Goal: Information Seeking & Learning: Check status

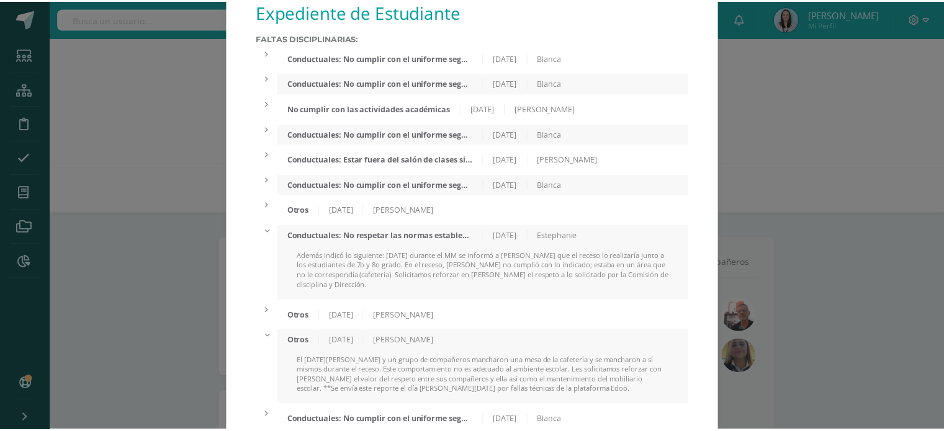
scroll to position [19, 0]
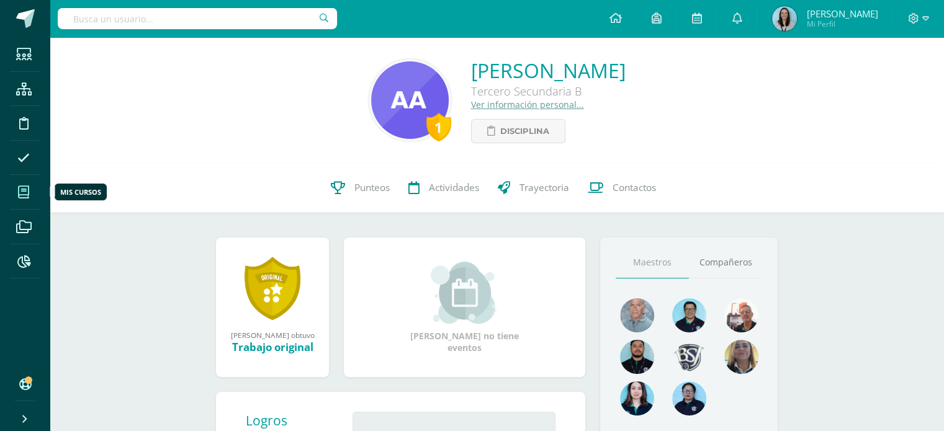
click at [26, 194] on icon at bounding box center [23, 192] width 11 height 12
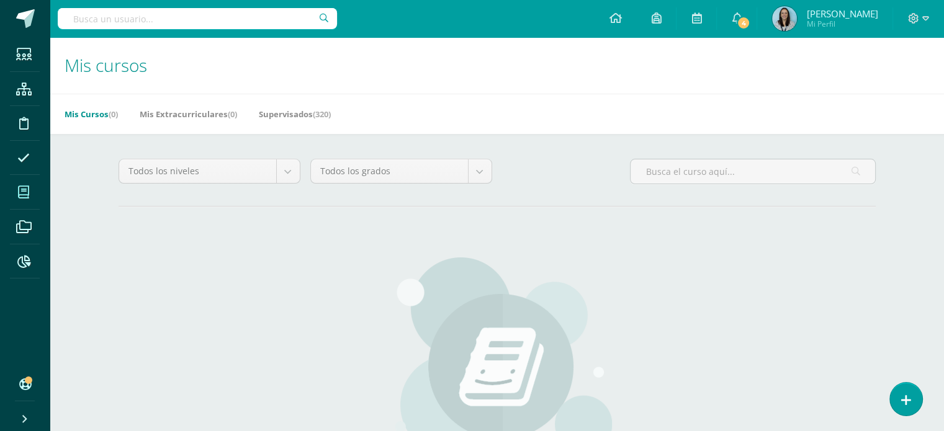
click at [289, 19] on input "text" at bounding box center [197, 18] width 279 height 21
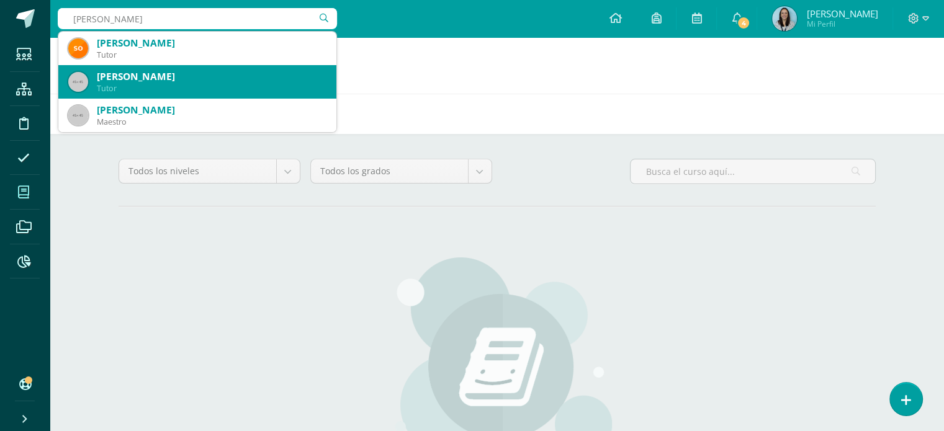
type input "erick ruiz"
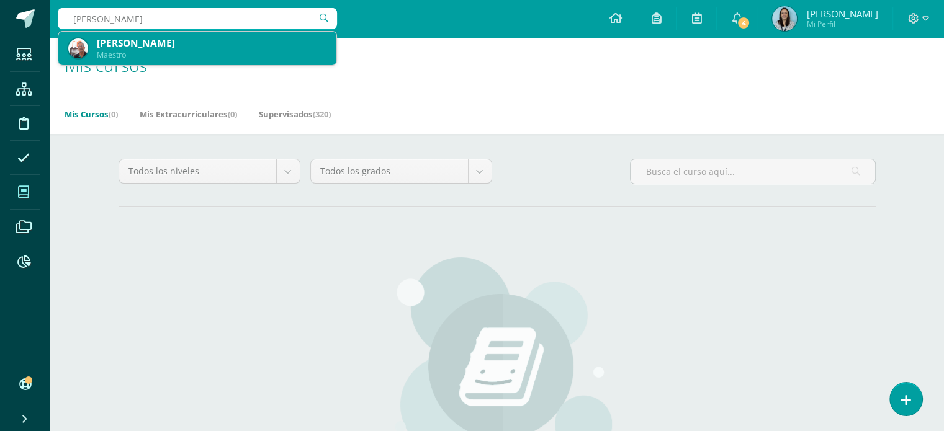
click at [174, 56] on div "Maestro" at bounding box center [212, 55] width 230 height 11
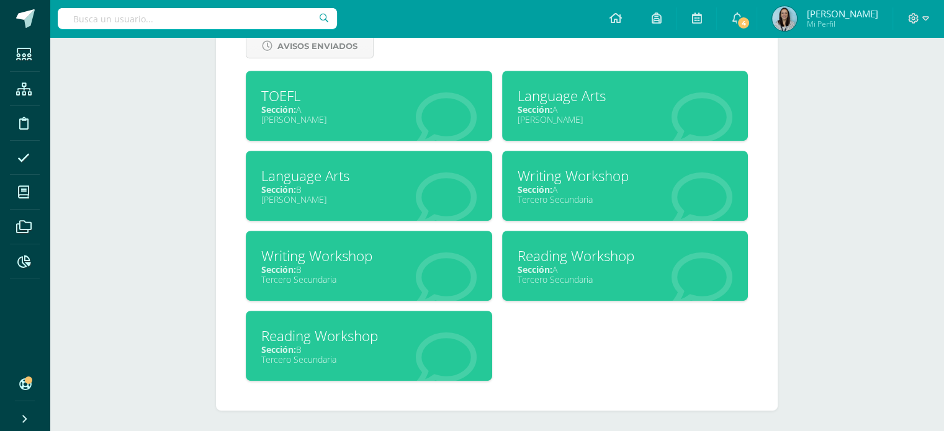
scroll to position [551, 0]
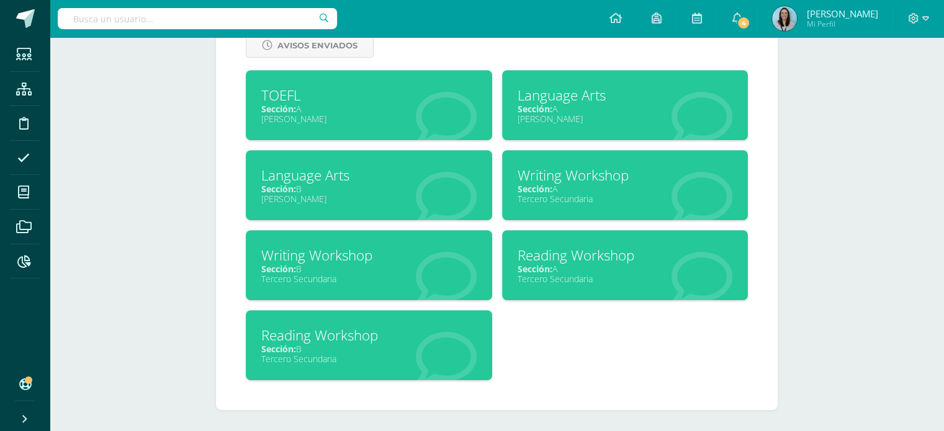
click at [333, 351] on div "Sección: B" at bounding box center [368, 349] width 215 height 12
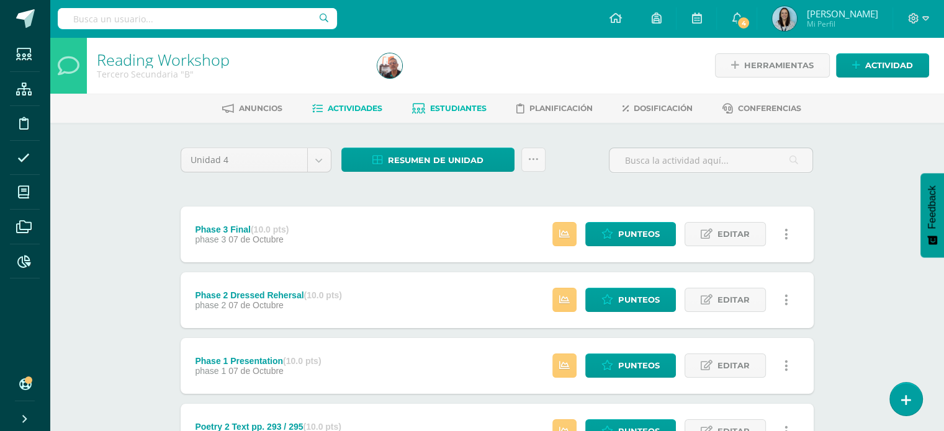
click at [455, 117] on link "Estudiantes" at bounding box center [449, 109] width 74 height 20
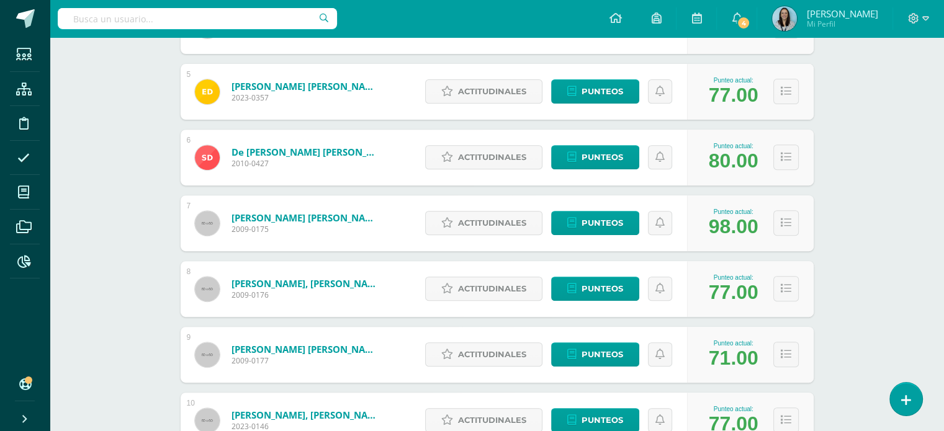
scroll to position [492, 0]
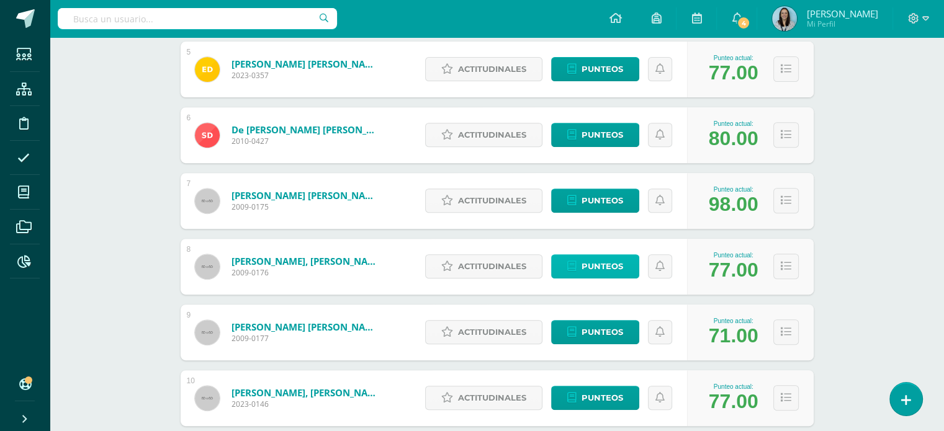
click at [601, 269] on span "Punteos" at bounding box center [602, 266] width 42 height 23
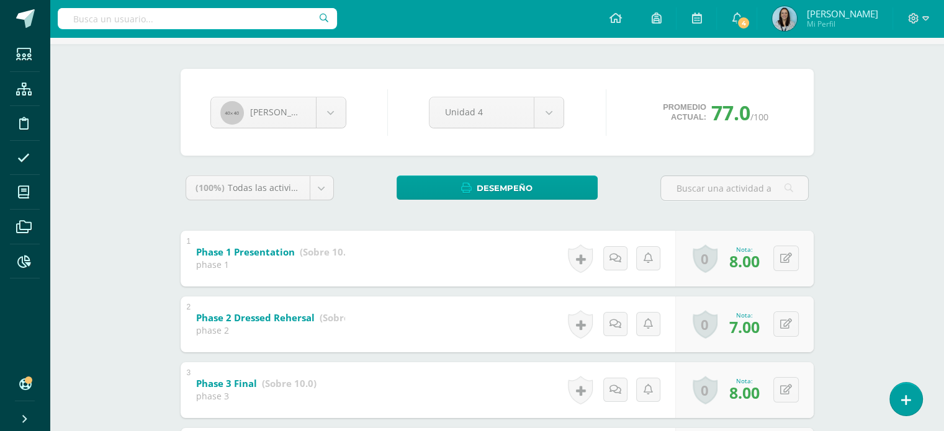
scroll to position [114, 0]
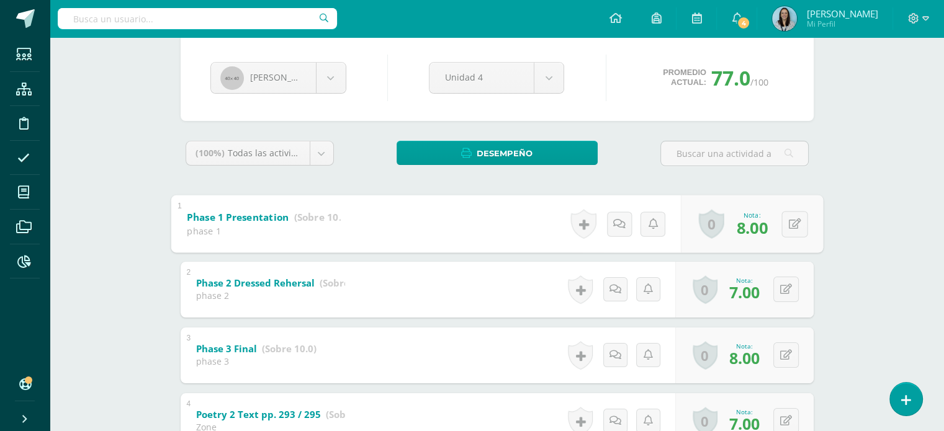
click at [210, 220] on b "Phase 1 Presentation" at bounding box center [238, 216] width 102 height 13
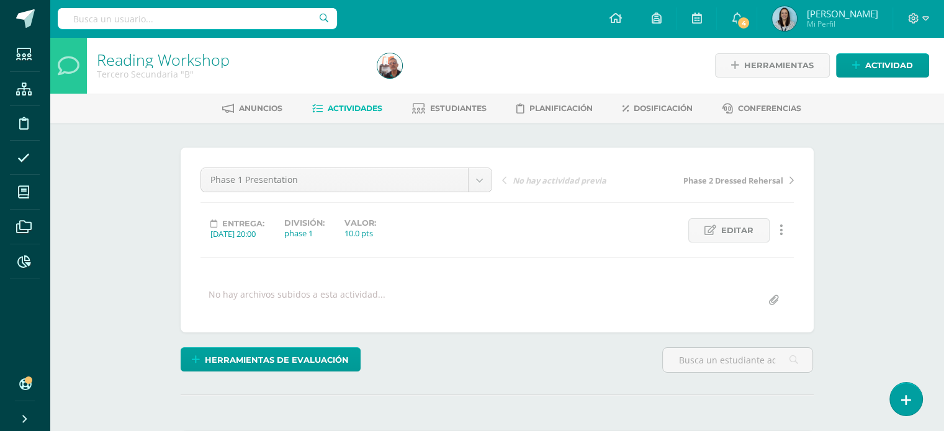
click at [780, 231] on icon at bounding box center [781, 230] width 4 height 14
click at [766, 268] on link "Historial de actividad" at bounding box center [757, 270] width 127 height 19
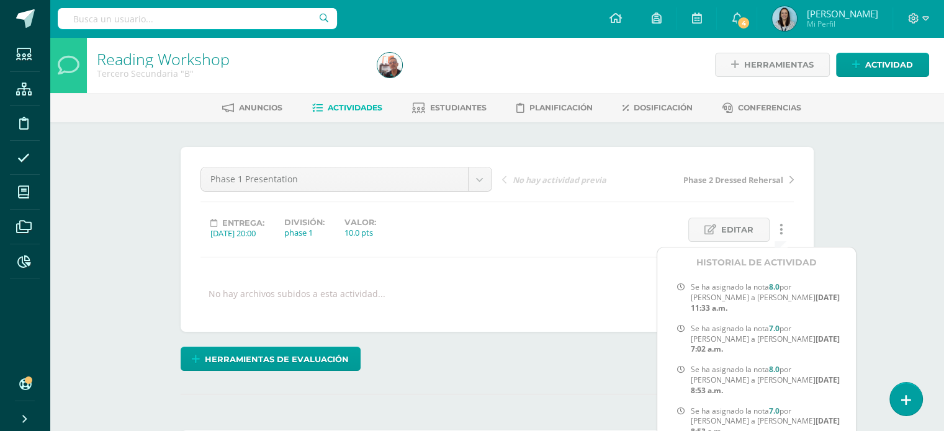
scroll to position [1, 0]
click at [114, 45] on div "Reading Workshop Tercero Secundaria "B"" at bounding box center [229, 64] width 285 height 56
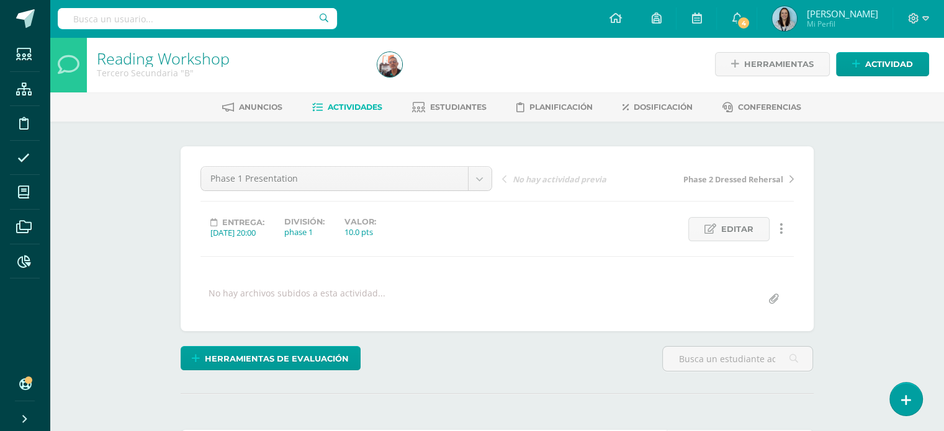
click at [141, 28] on input "text" at bounding box center [197, 18] width 279 height 21
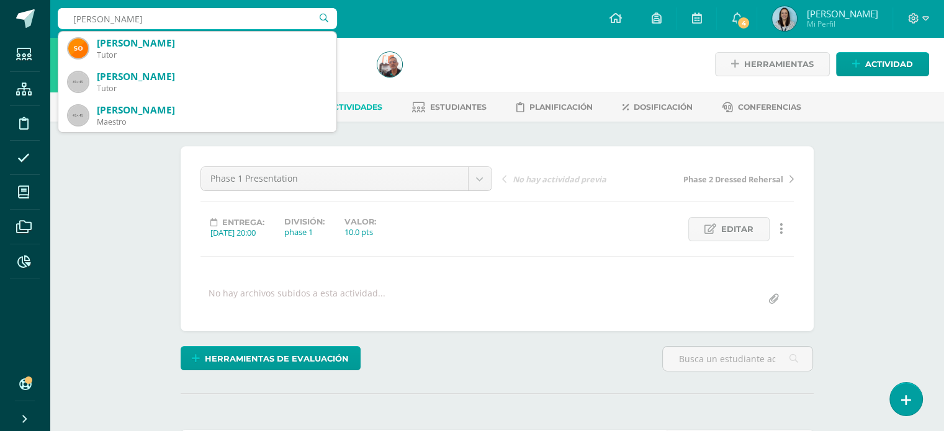
type input "erick ruiz"
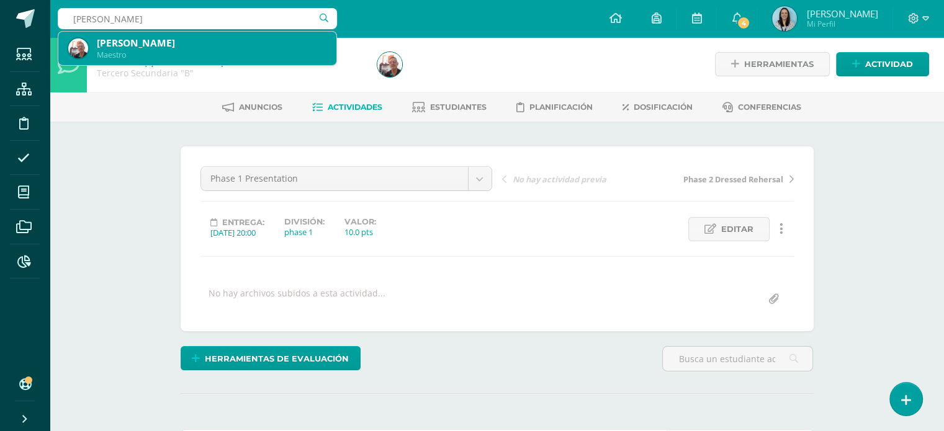
click at [141, 48] on div "Erick Ruiz" at bounding box center [212, 43] width 230 height 13
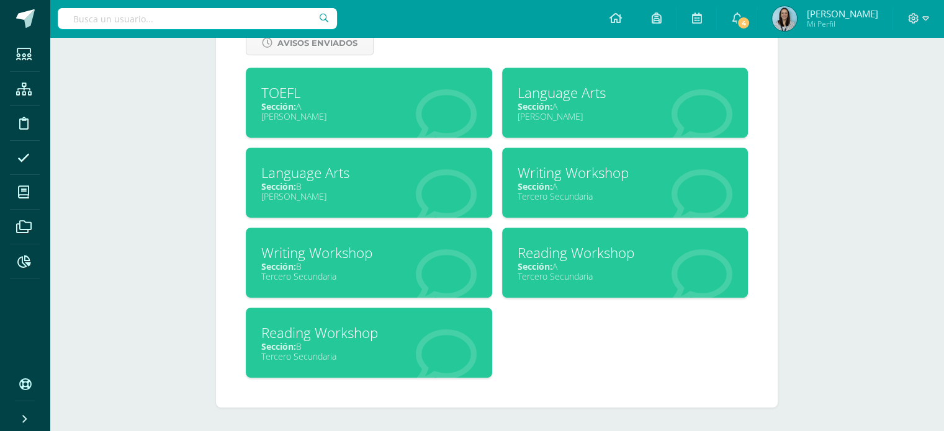
scroll to position [556, 0]
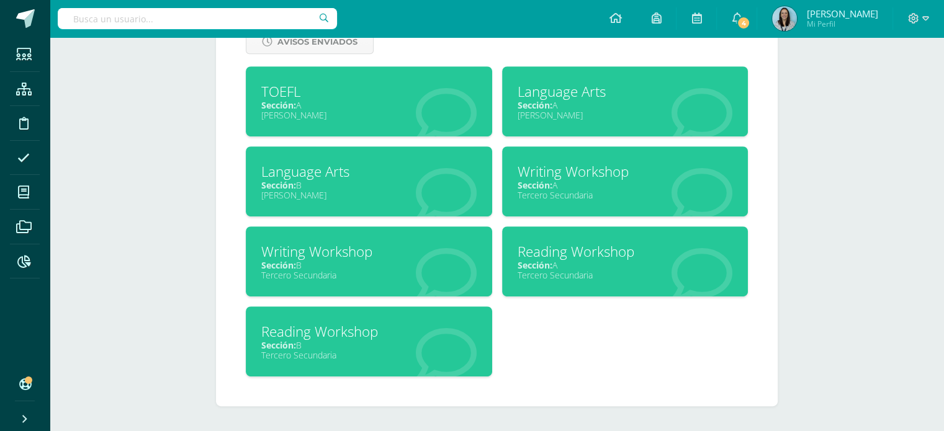
click at [405, 272] on div "Tercero Secundaria" at bounding box center [368, 275] width 215 height 12
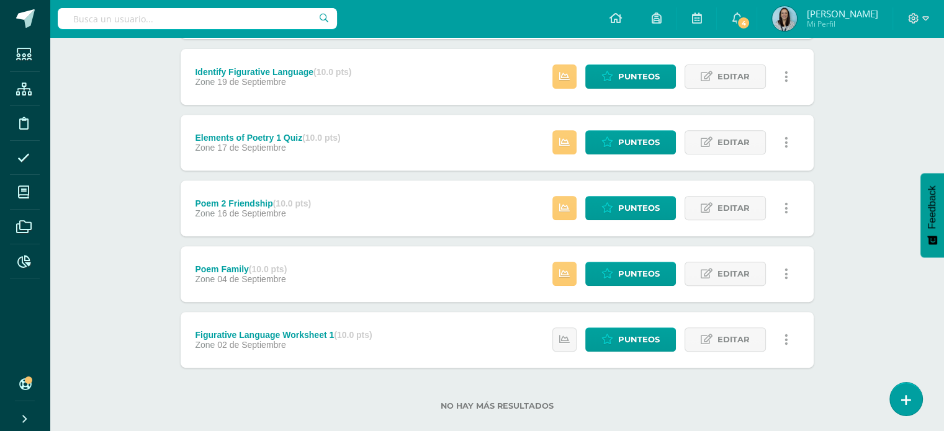
scroll to position [487, 0]
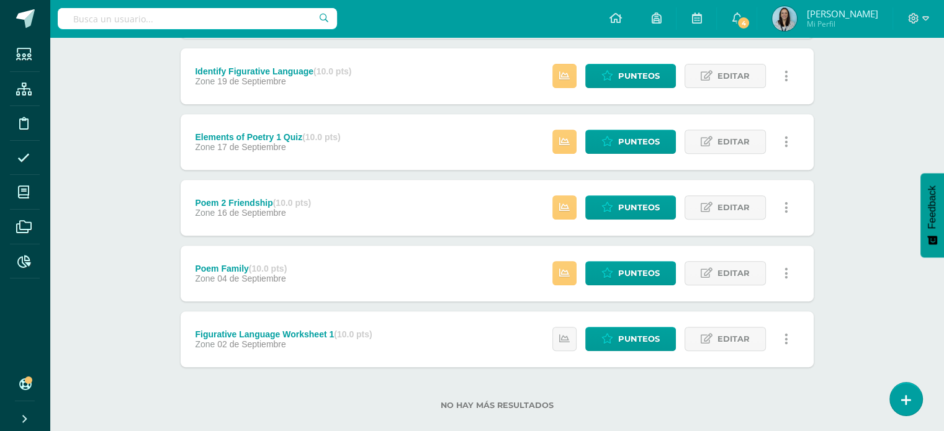
click at [305, 336] on div "Figurative Language Worksheet 1 (10.0 pts)" at bounding box center [283, 335] width 177 height 10
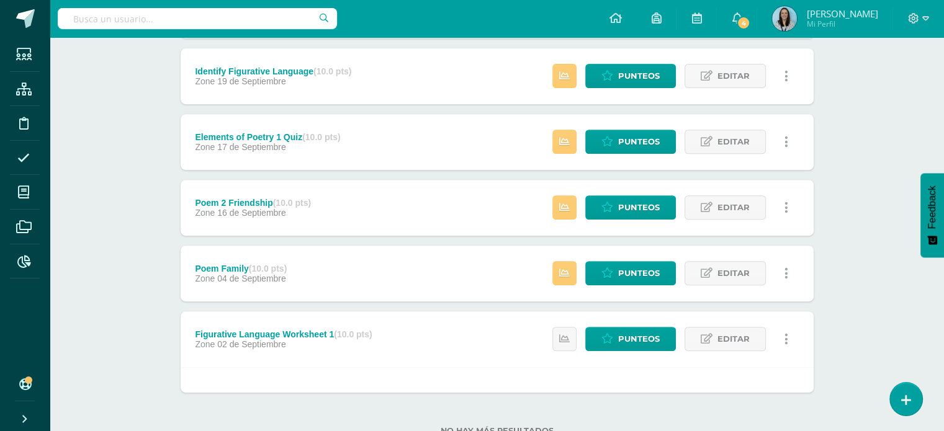
click at [270, 334] on div "Figurative Language Worksheet 1 (10.0 pts)" at bounding box center [283, 335] width 177 height 10
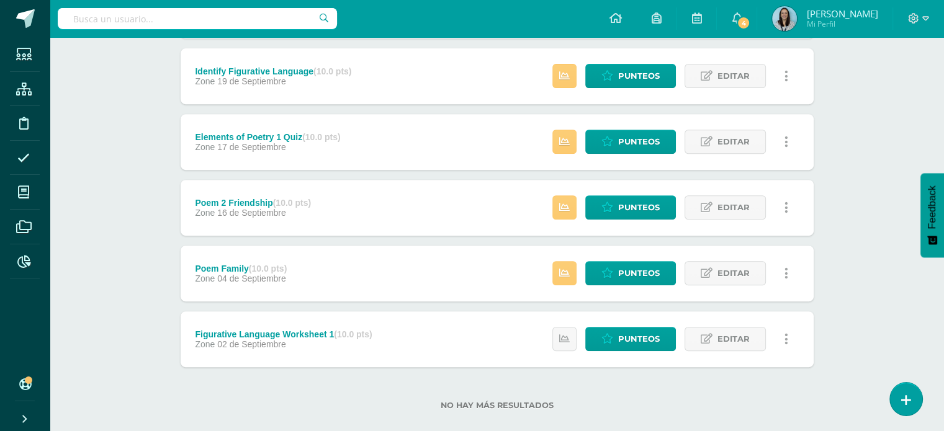
click at [270, 334] on div "Figurative Language Worksheet 1 (10.0 pts)" at bounding box center [283, 335] width 177 height 10
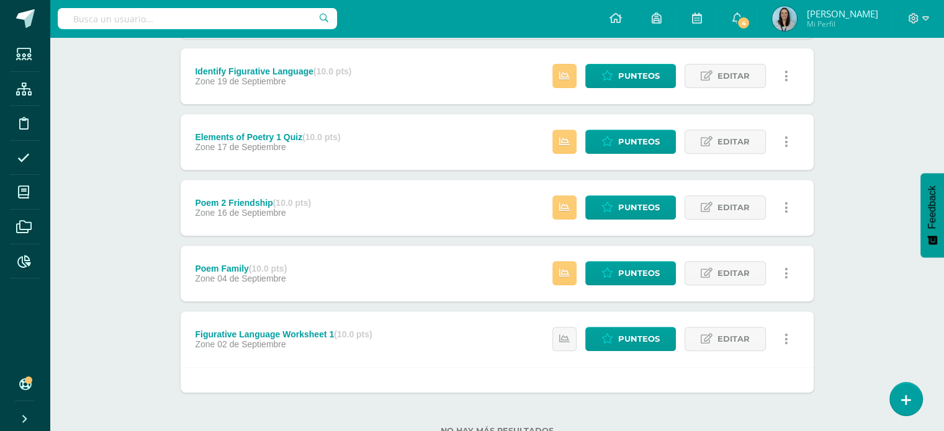
click at [200, 335] on div "Figurative Language Worksheet 1 (10.0 pts)" at bounding box center [283, 335] width 177 height 10
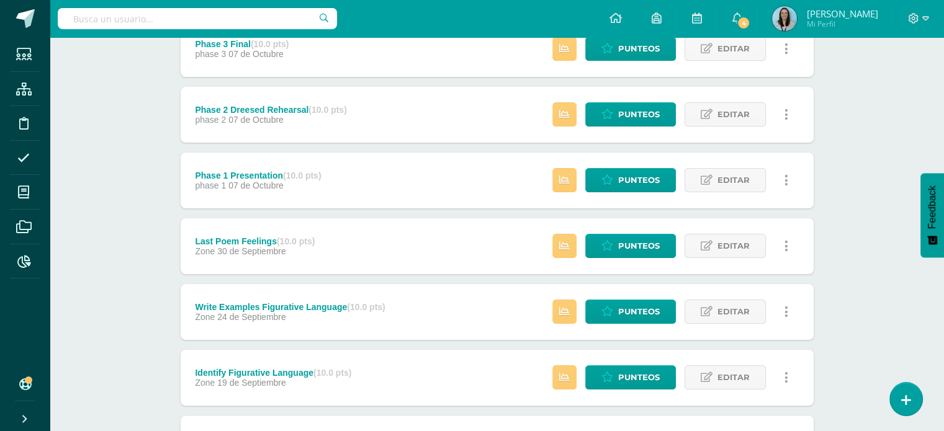
scroll to position [0, 0]
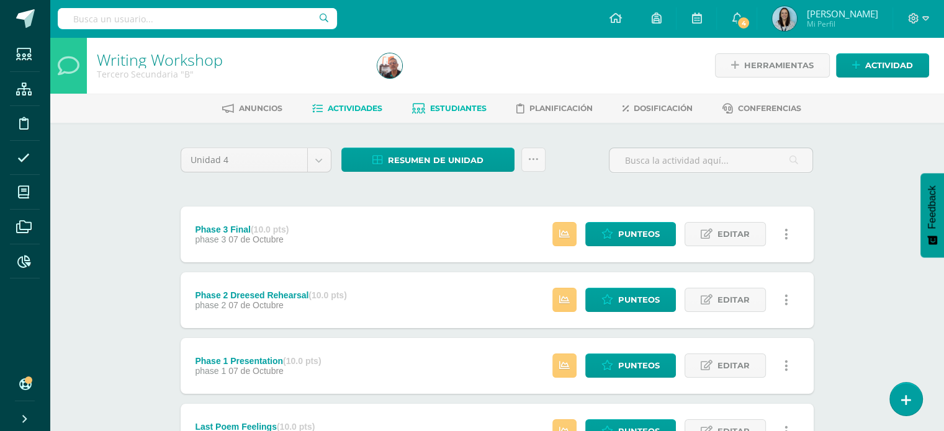
click at [444, 109] on span "Estudiantes" at bounding box center [458, 108] width 56 height 9
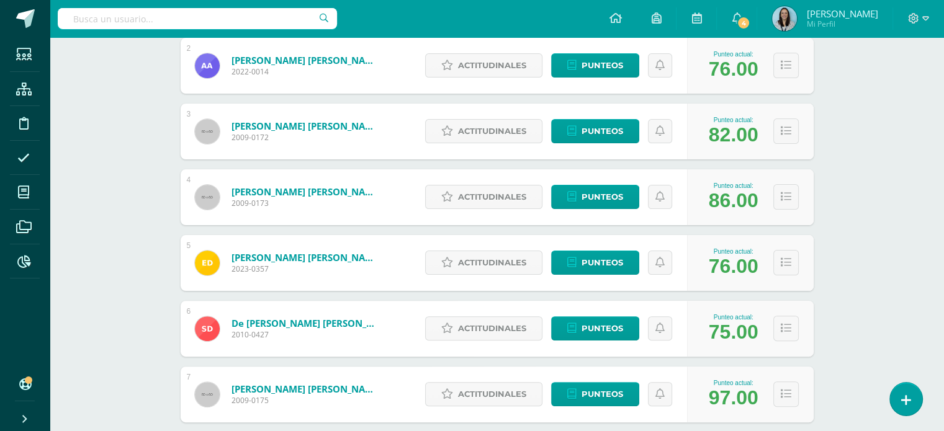
scroll to position [367, 0]
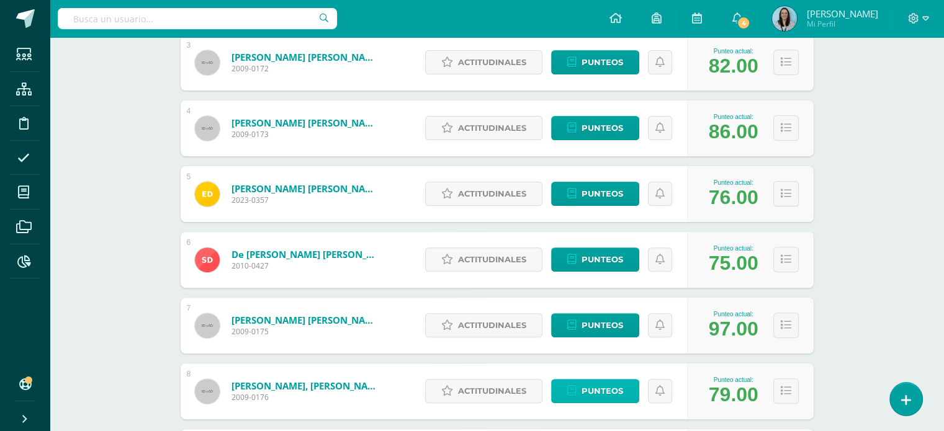
click at [574, 393] on icon at bounding box center [571, 391] width 9 height 11
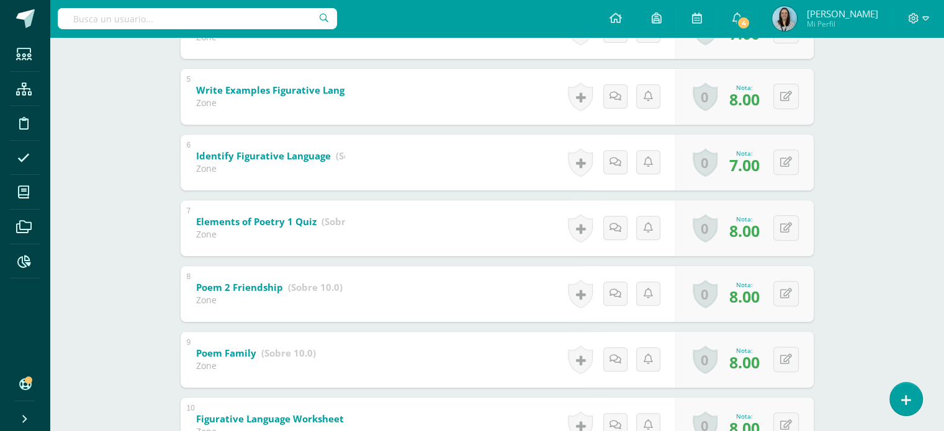
scroll to position [554, 0]
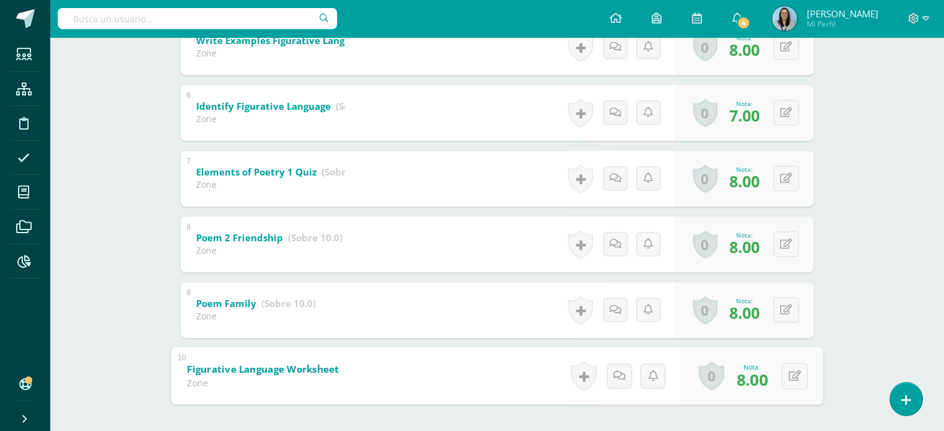
click at [293, 363] on b "Figurative Language Worksheet 1" at bounding box center [267, 368] width 161 height 13
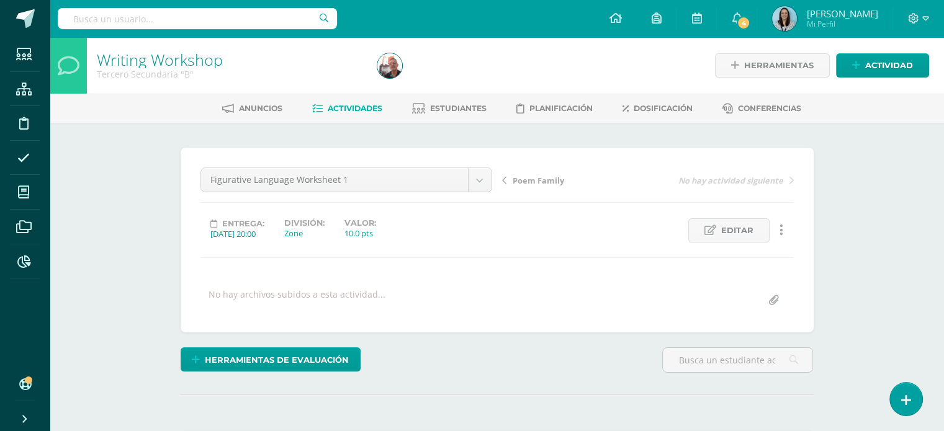
click at [786, 223] on link at bounding box center [782, 230] width 24 height 24
click at [767, 265] on link "Historial de actividad" at bounding box center [757, 270] width 127 height 19
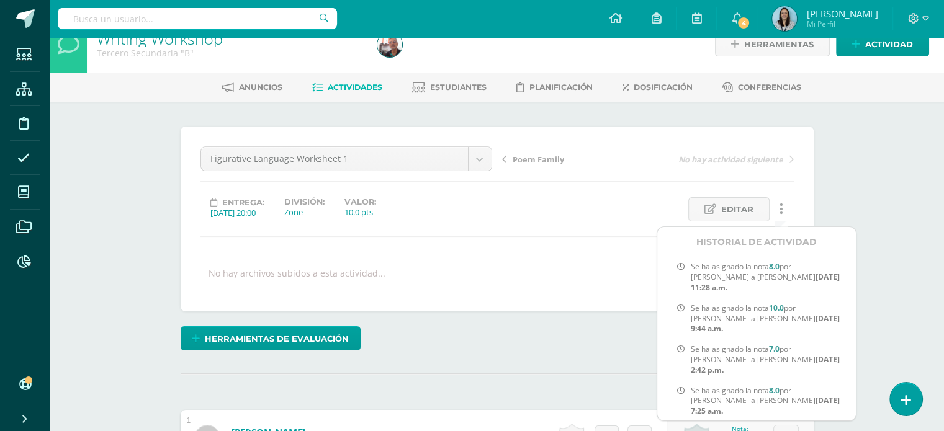
scroll to position [20, 0]
